Goal: Task Accomplishment & Management: Manage account settings

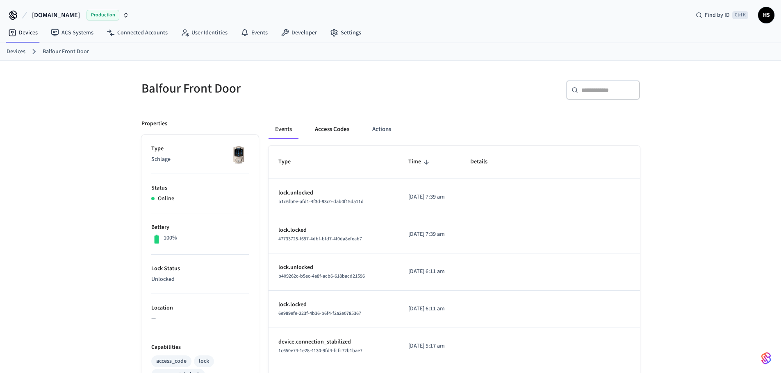
click at [328, 126] on button "Access Codes" at bounding box center [332, 130] width 48 height 20
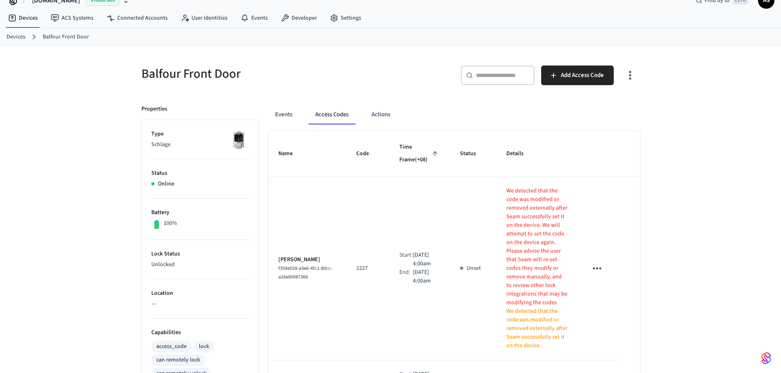
scroll to position [41, 0]
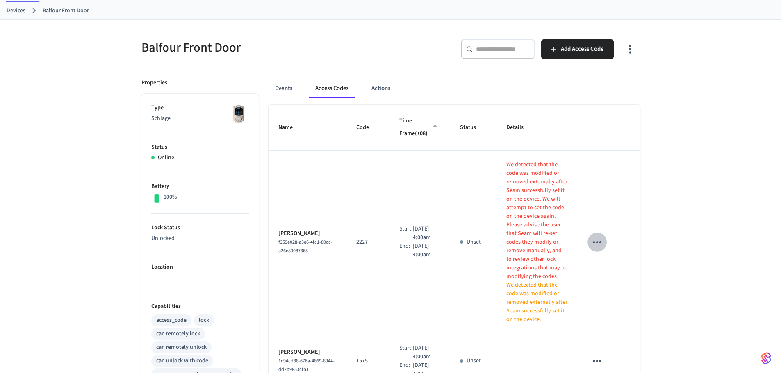
click at [602, 236] on icon "sticky table" at bounding box center [596, 242] width 13 height 13
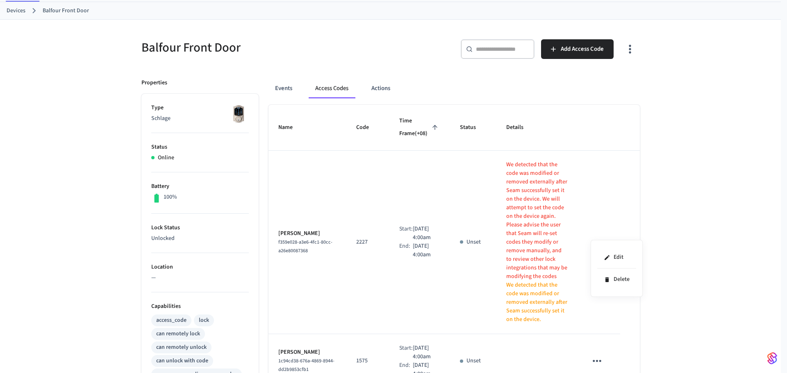
click at [636, 193] on div at bounding box center [393, 186] width 787 height 373
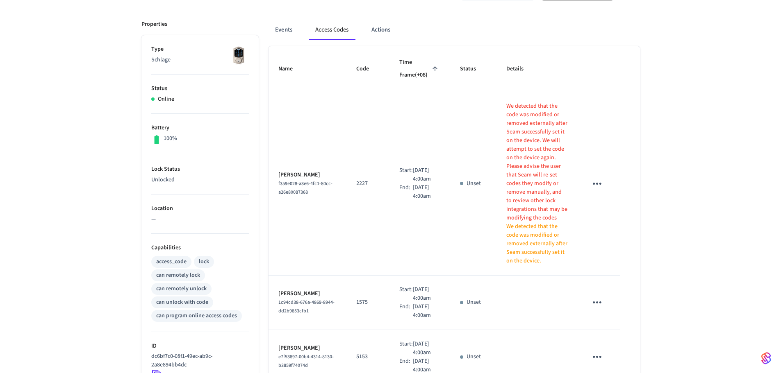
scroll to position [123, 0]
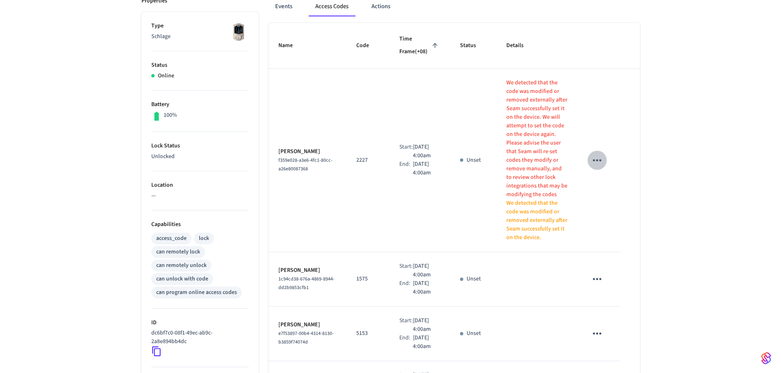
click at [595, 154] on icon "sticky table" at bounding box center [596, 160] width 13 height 13
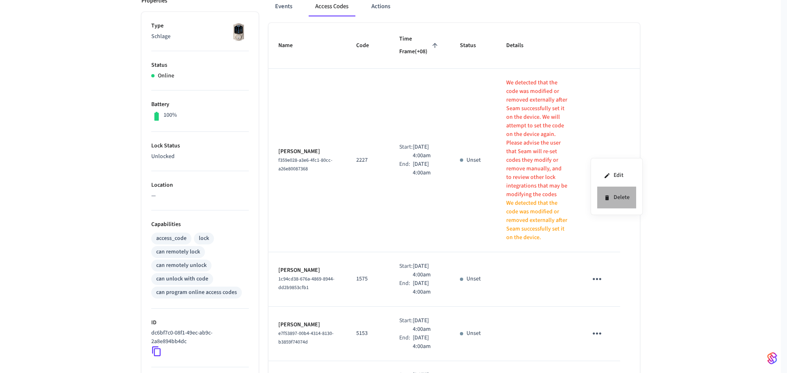
click at [604, 201] on icon at bounding box center [607, 198] width 7 height 7
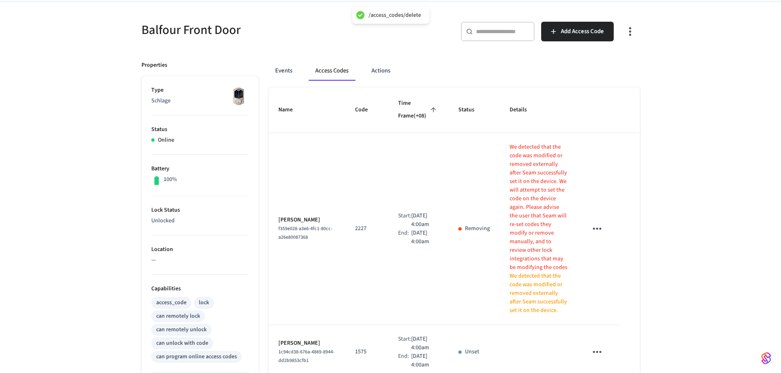
scroll to position [41, 0]
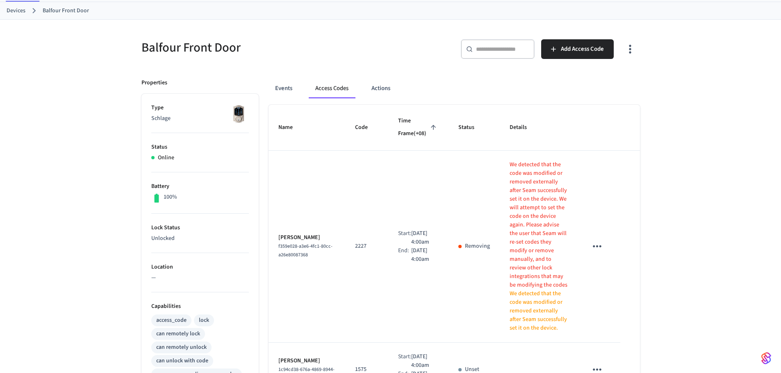
click at [630, 46] on icon "button" at bounding box center [630, 49] width 2 height 9
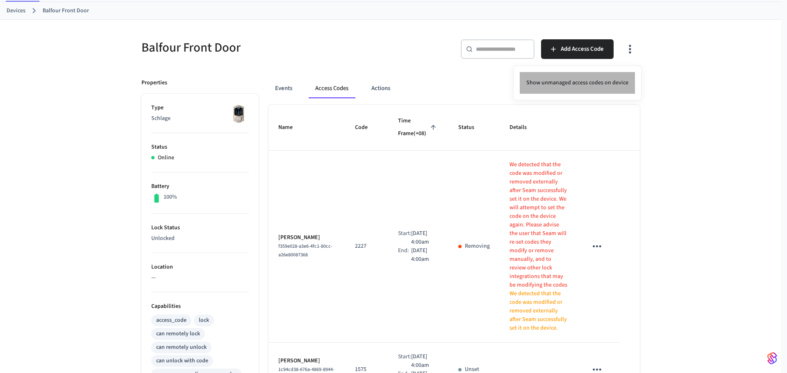
click at [600, 82] on li "Show unmanaged access codes on device" at bounding box center [577, 83] width 115 height 22
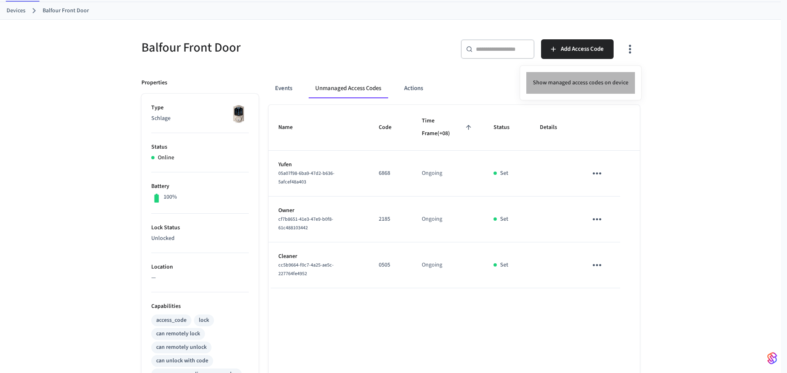
click at [592, 90] on li "Show managed access codes on device" at bounding box center [580, 83] width 109 height 22
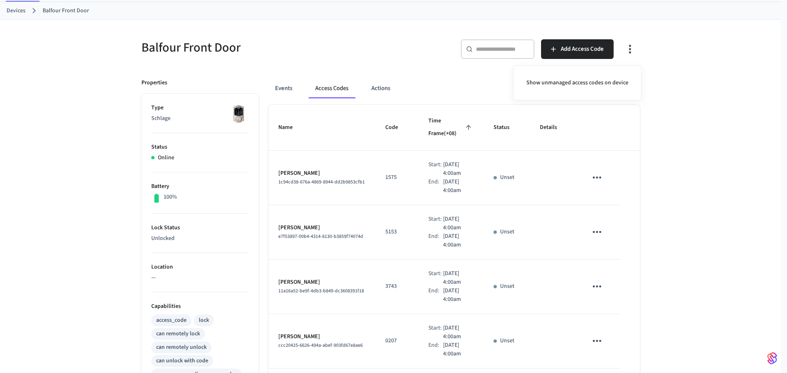
click at [410, 256] on div at bounding box center [393, 186] width 787 height 373
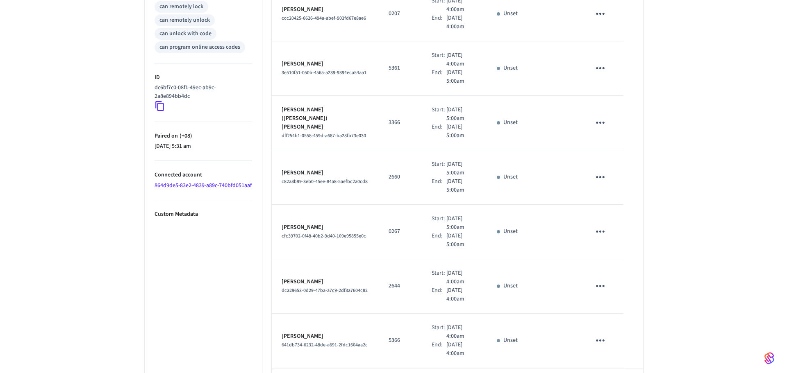
scroll to position [390, 0]
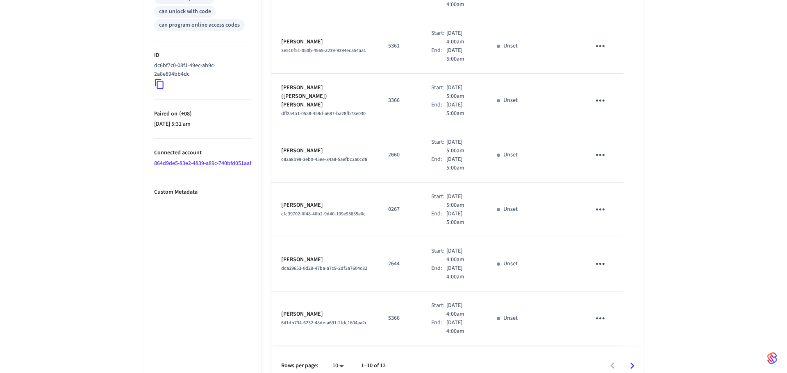
click at [341, 350] on li "All" at bounding box center [332, 349] width 22 height 22
type input "**"
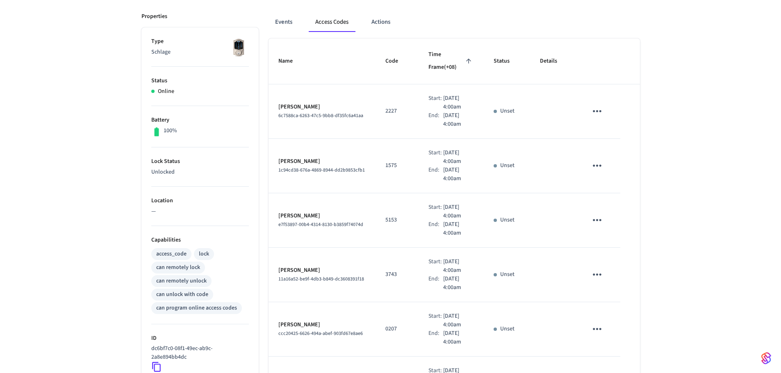
scroll to position [0, 0]
